Goal: Download file/media

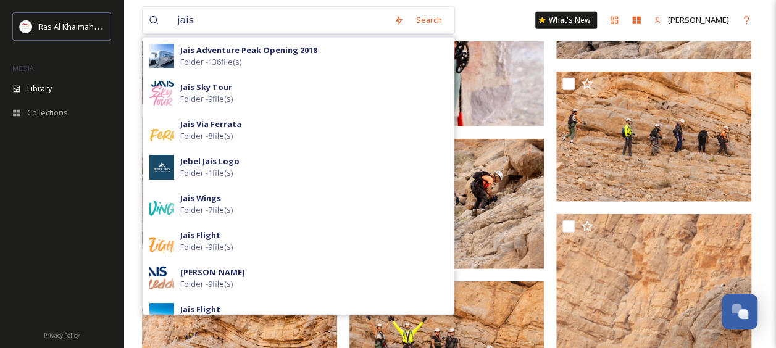
scroll to position [1528, 0]
drag, startPoint x: 0, startPoint y: 0, endPoint x: 151, endPoint y: 17, distance: 152.1
click at [151, 17] on div "jais" at bounding box center [268, 20] width 239 height 27
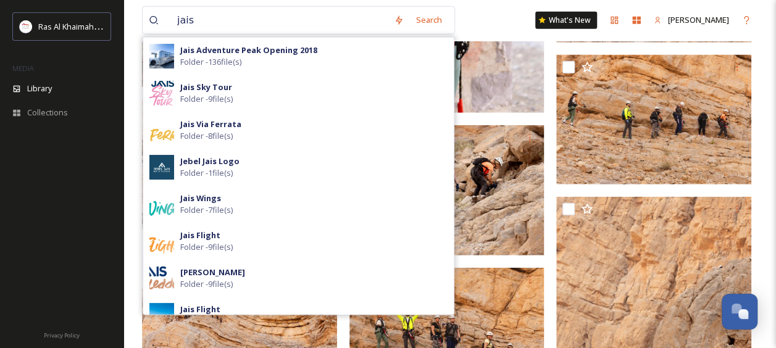
type input "Jais Ropes Course"
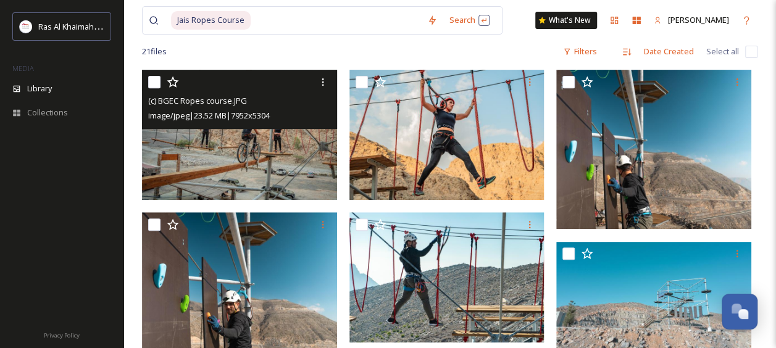
scroll to position [186, 0]
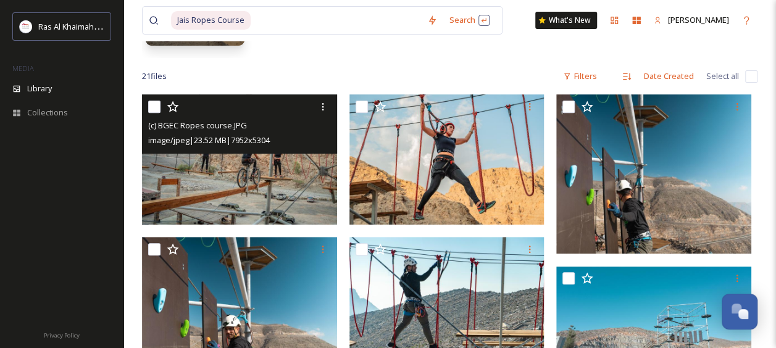
click at [251, 191] on img at bounding box center [239, 159] width 195 height 130
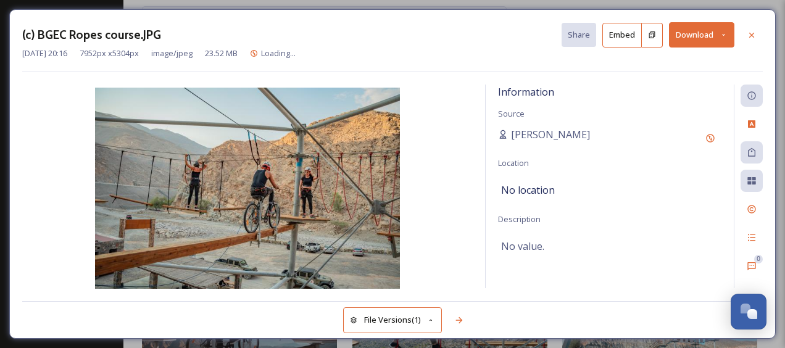
click at [685, 33] on button "Download" at bounding box center [701, 34] width 65 height 25
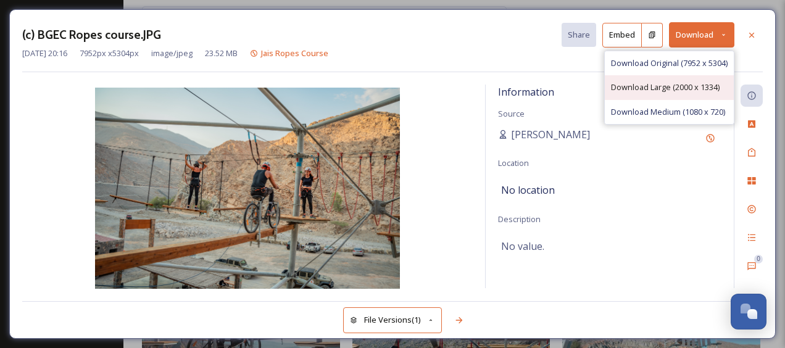
click at [659, 85] on span "Download Large (2000 x 1334)" at bounding box center [665, 87] width 109 height 12
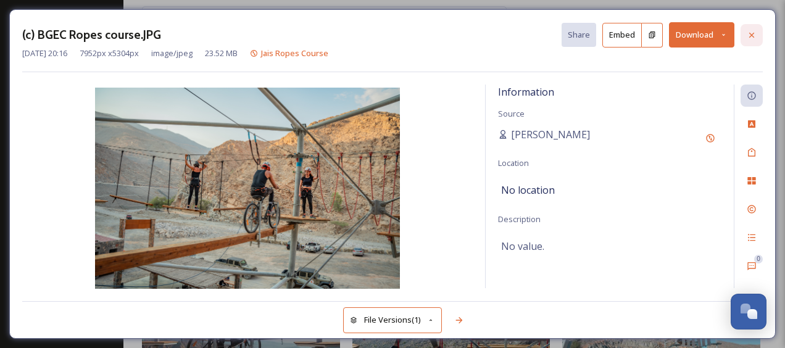
click at [747, 36] on icon at bounding box center [752, 35] width 10 height 10
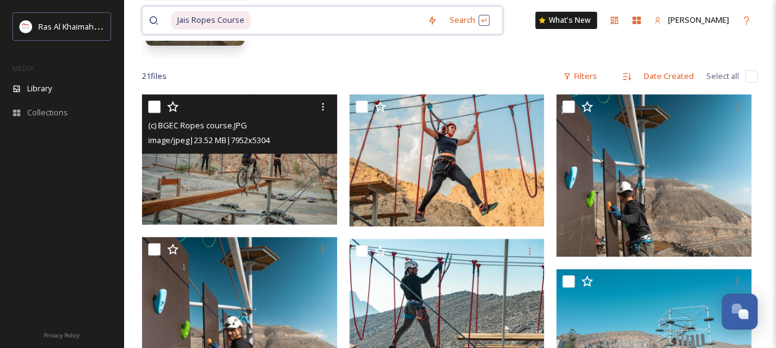
click at [288, 21] on input at bounding box center [336, 20] width 169 height 27
type input "J"
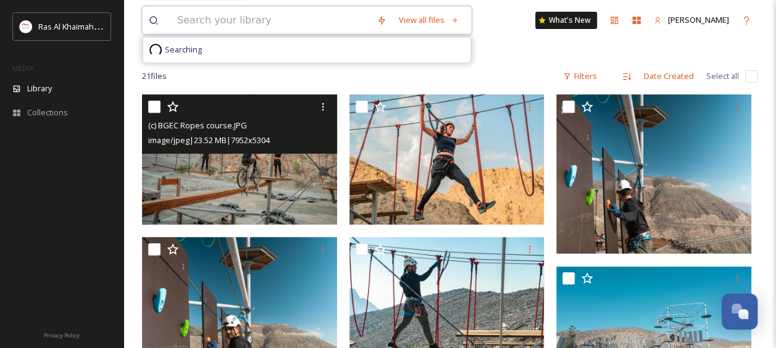
paste input "Wadi Shawka"
type input "Wadi Shawka"
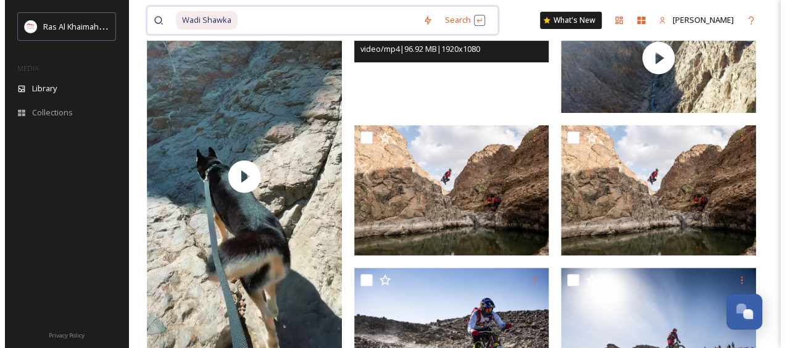
scroll to position [148, 0]
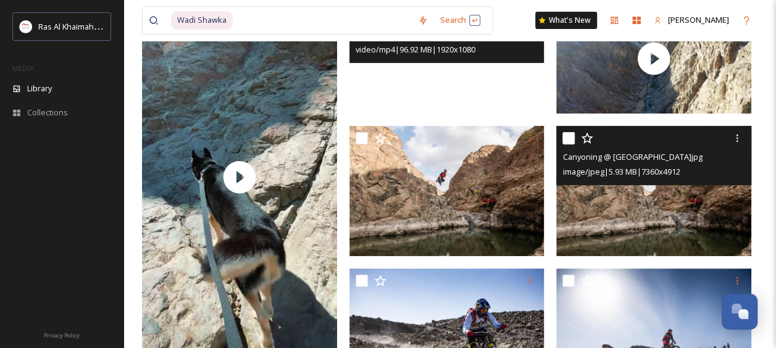
click at [659, 196] on img at bounding box center [653, 191] width 195 height 130
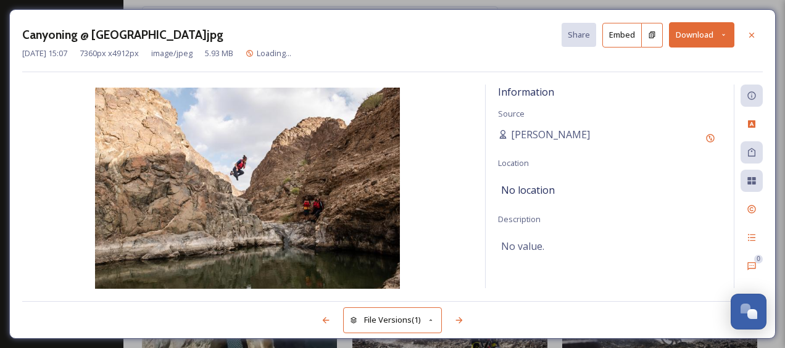
click at [691, 35] on button "Download" at bounding box center [701, 34] width 65 height 25
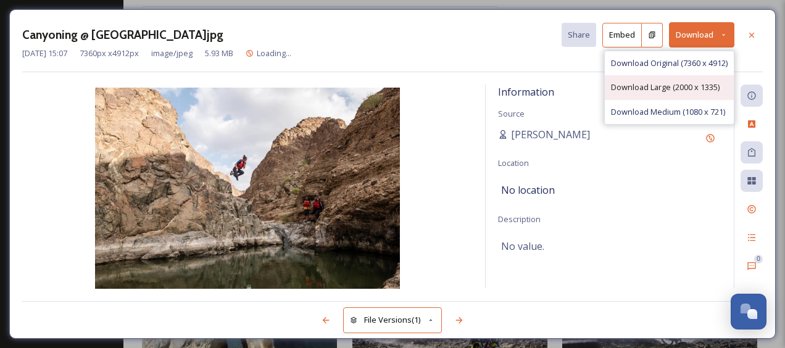
click at [646, 93] on span "Download Large (2000 x 1335)" at bounding box center [665, 87] width 109 height 12
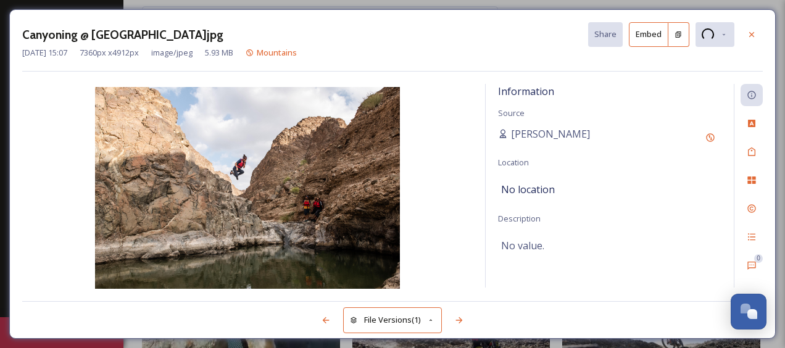
click at [363, 128] on img at bounding box center [247, 189] width 451 height 204
